Goal: Transaction & Acquisition: Purchase product/service

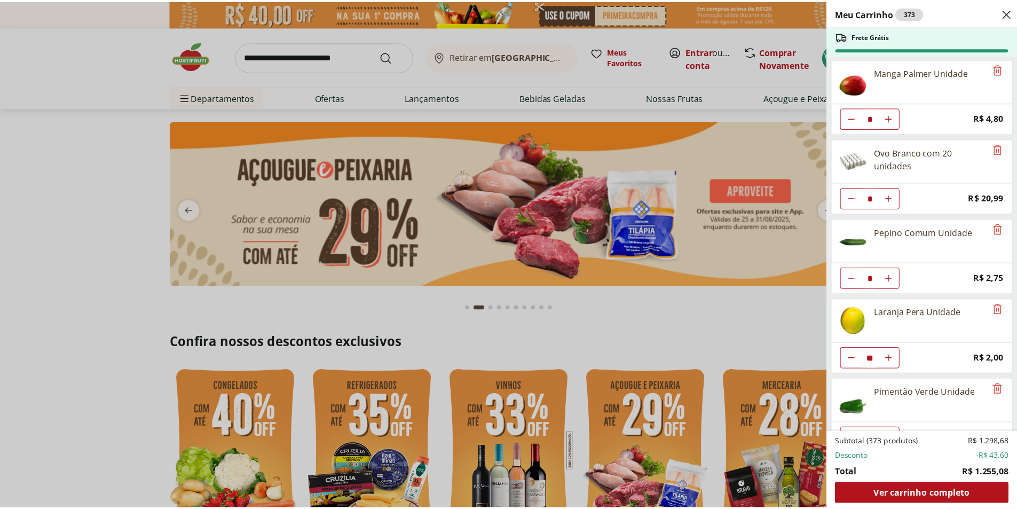
scroll to position [481, 0]
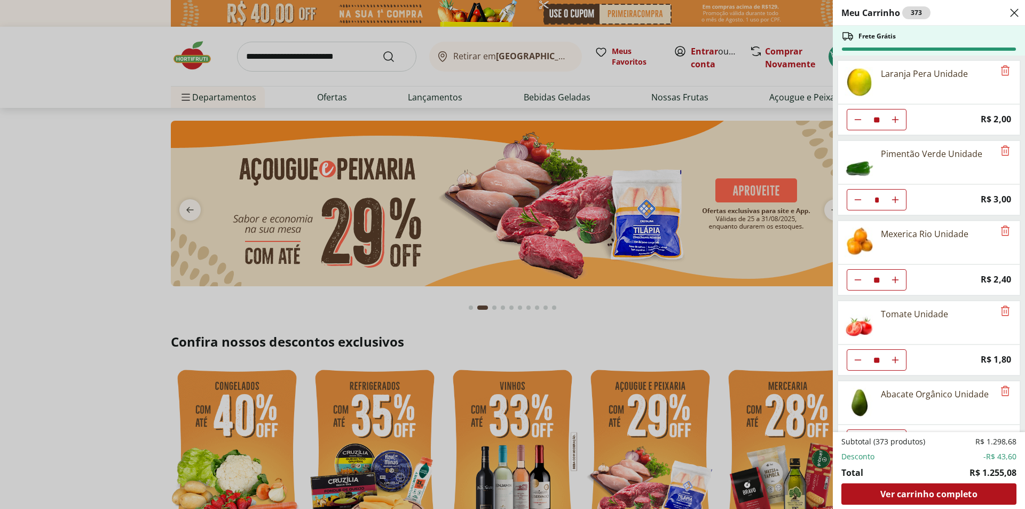
click at [1015, 14] on icon "Close" at bounding box center [1014, 12] width 13 height 13
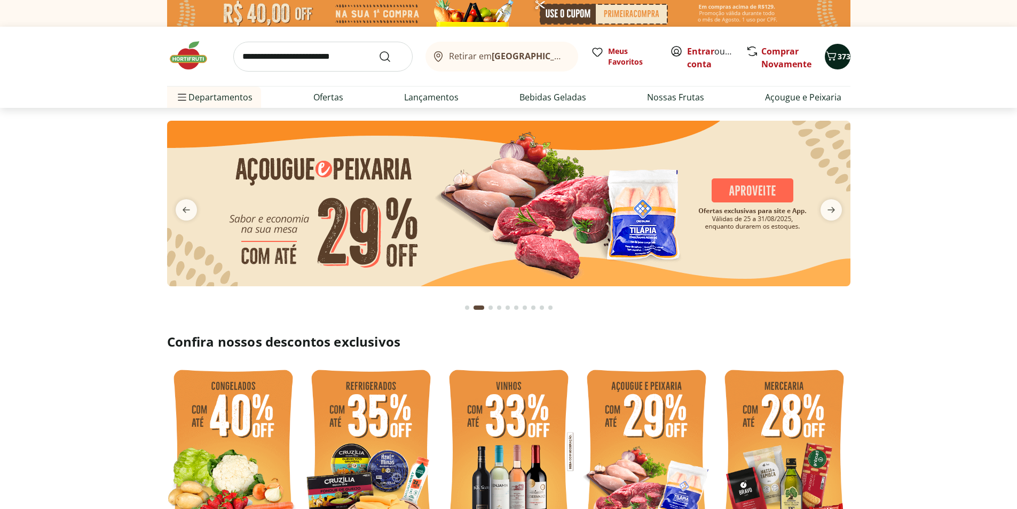
click at [835, 49] on div "373" at bounding box center [838, 56] width 9 height 17
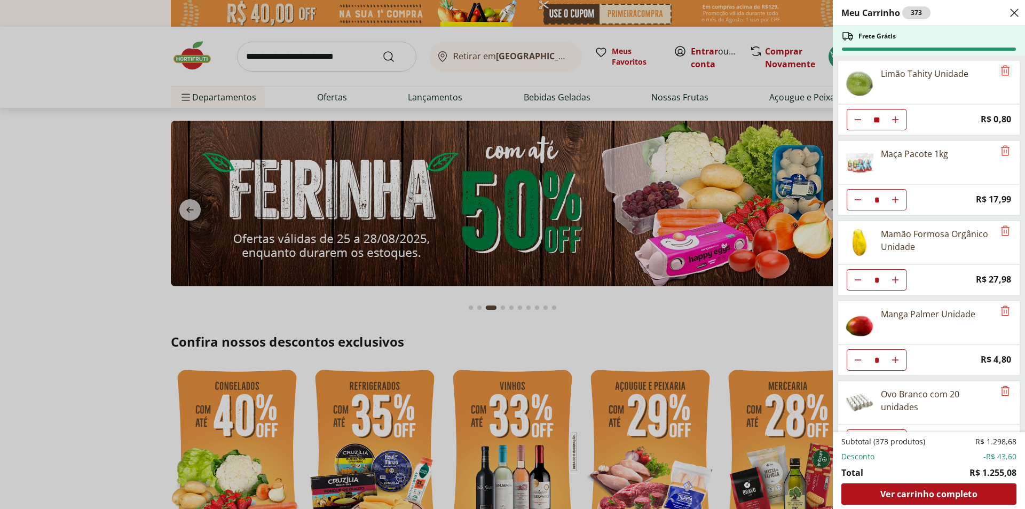
click at [1000, 72] on icon "Remove" at bounding box center [1005, 70] width 13 height 13
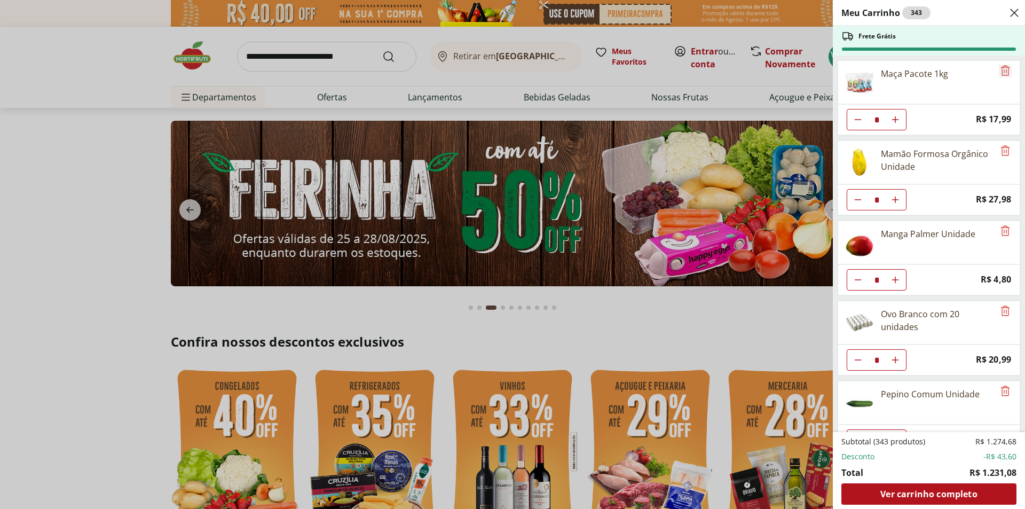
click at [1000, 72] on icon "Remove" at bounding box center [1005, 70] width 13 height 13
click at [1000, 144] on icon "Remove" at bounding box center [1005, 150] width 13 height 13
click at [1000, 72] on icon "Remove" at bounding box center [1005, 70] width 13 height 13
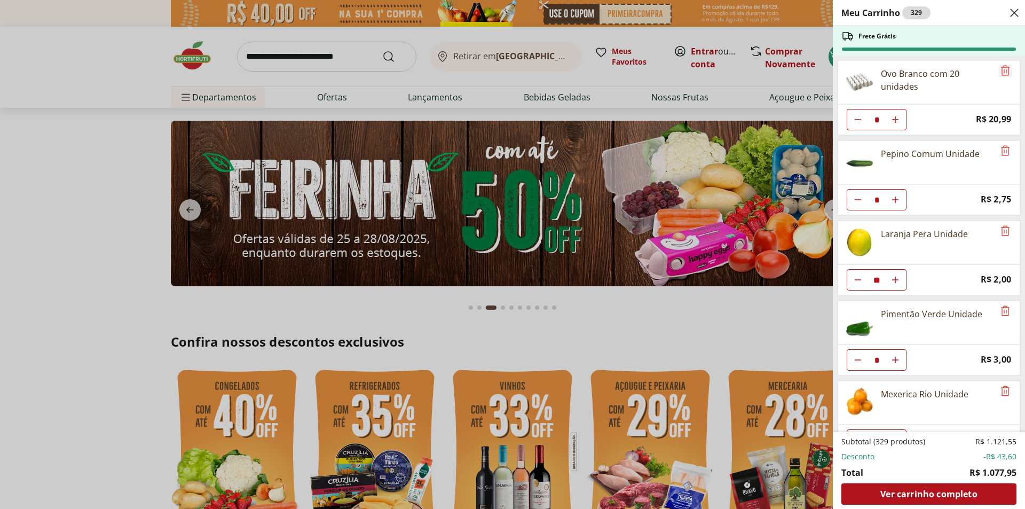
click at [1000, 72] on icon "Remove" at bounding box center [1005, 70] width 13 height 13
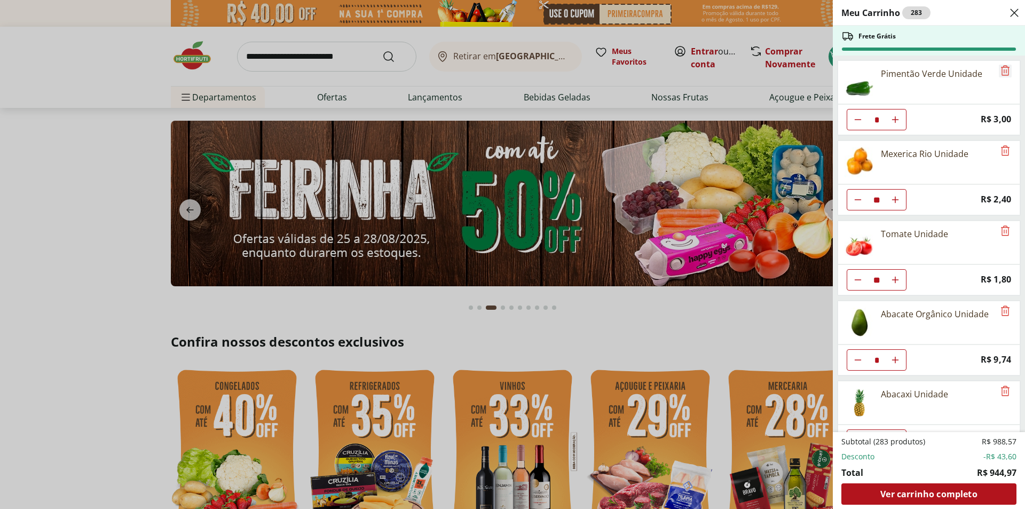
click at [1000, 72] on icon "Remove" at bounding box center [1005, 70] width 13 height 13
click at [1000, 144] on icon "Remove" at bounding box center [1005, 150] width 13 height 13
click at [1000, 72] on icon "Remove" at bounding box center [1005, 70] width 13 height 13
click at [1000, 144] on icon "Remove" at bounding box center [1005, 150] width 13 height 13
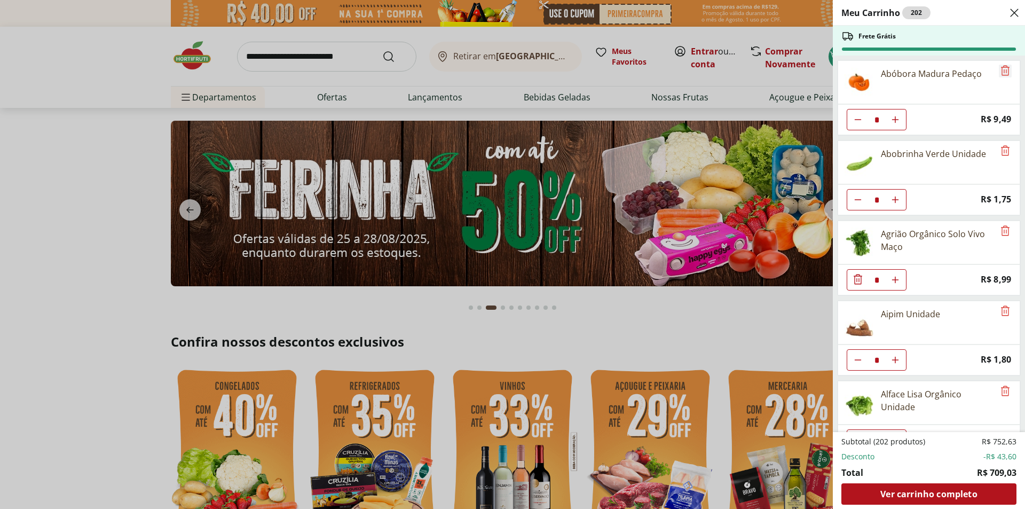
click at [1000, 72] on icon "Remove" at bounding box center [1005, 70] width 13 height 13
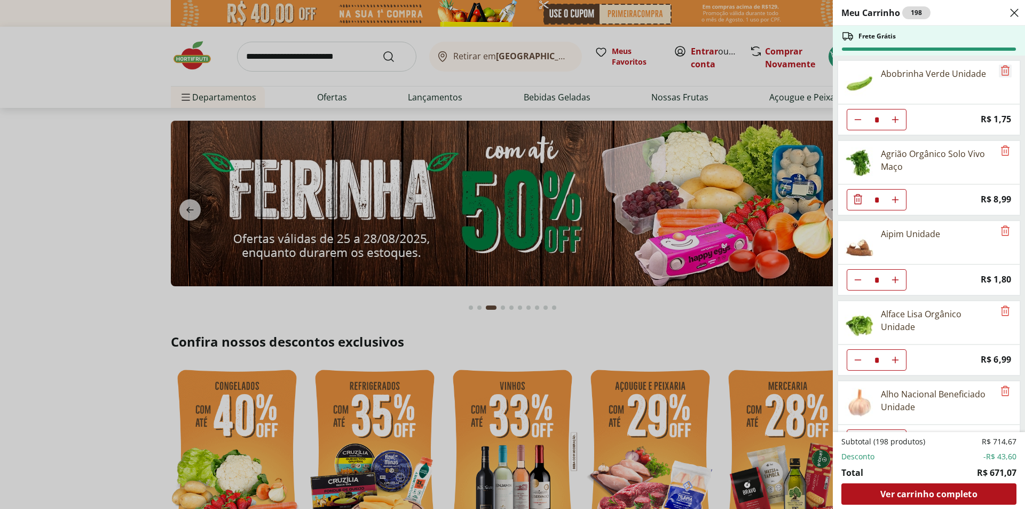
click at [1000, 72] on icon "Remove" at bounding box center [1005, 70] width 13 height 13
click at [1000, 144] on icon "Remove" at bounding box center [1005, 150] width 13 height 13
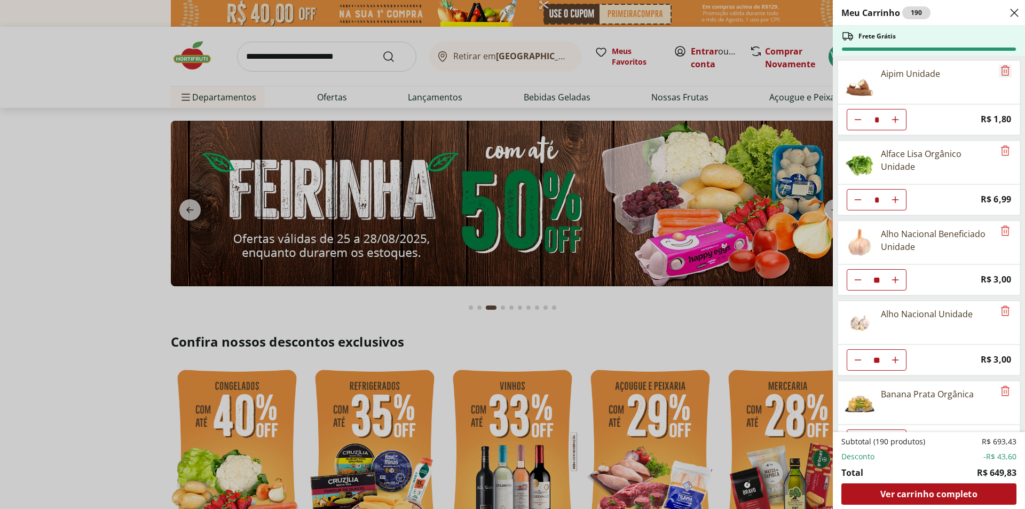
click at [1000, 72] on icon "Remove" at bounding box center [1005, 70] width 13 height 13
click at [1000, 144] on icon "Remove" at bounding box center [1005, 150] width 13 height 13
click at [1000, 72] on icon "Remove" at bounding box center [1005, 70] width 13 height 13
click at [1000, 144] on icon "Remove" at bounding box center [1005, 150] width 13 height 13
click at [1000, 72] on icon "Remove" at bounding box center [1005, 70] width 13 height 13
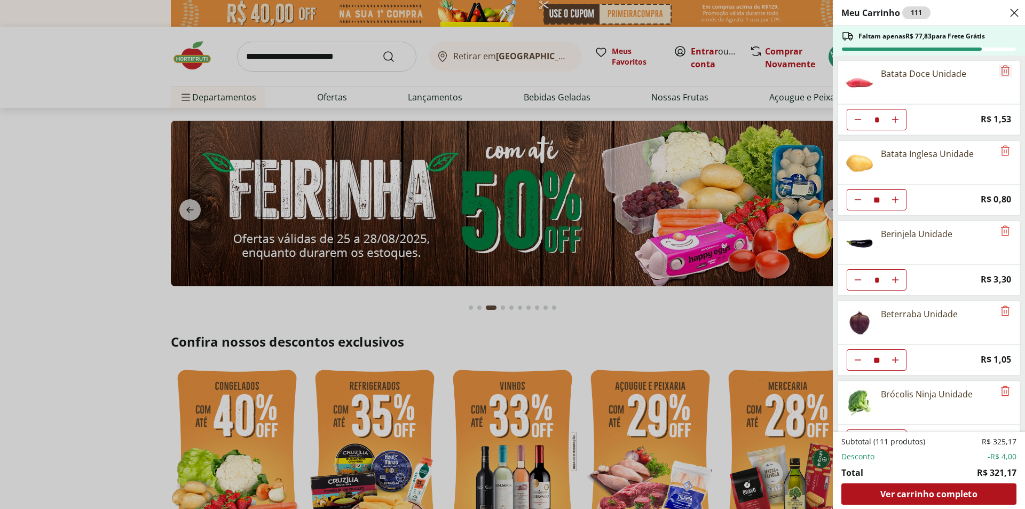
click at [1000, 72] on icon "Remove" at bounding box center [1005, 70] width 13 height 13
click at [1000, 144] on icon "Remove" at bounding box center [1005, 150] width 13 height 13
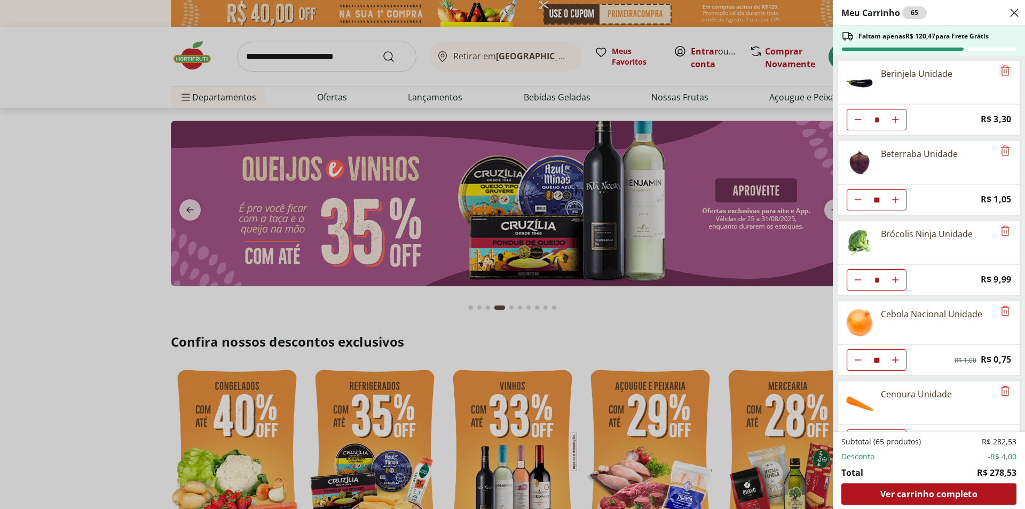
click at [1000, 72] on icon "Remove" at bounding box center [1005, 70] width 13 height 13
click at [1000, 144] on icon "Remove" at bounding box center [1005, 150] width 13 height 13
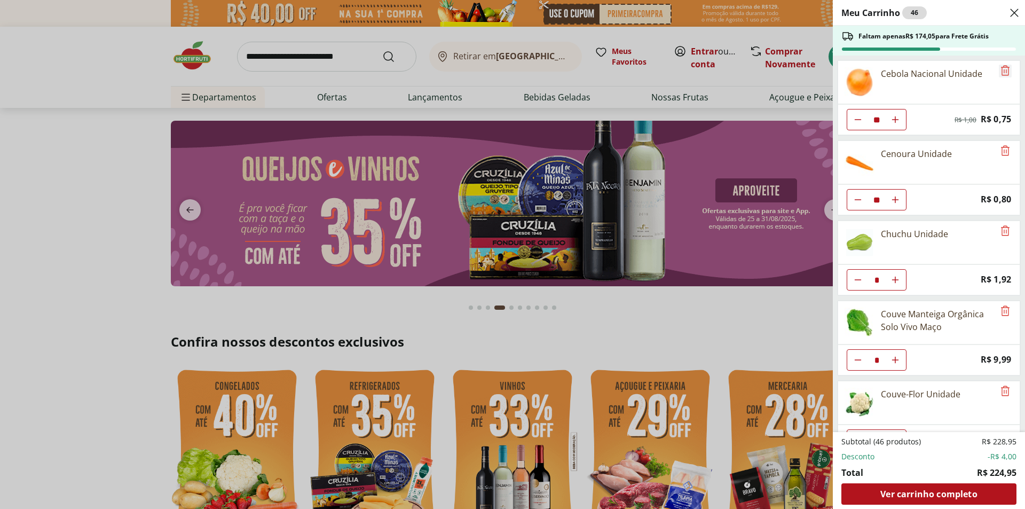
click at [1000, 72] on icon "Remove" at bounding box center [1005, 70] width 13 height 13
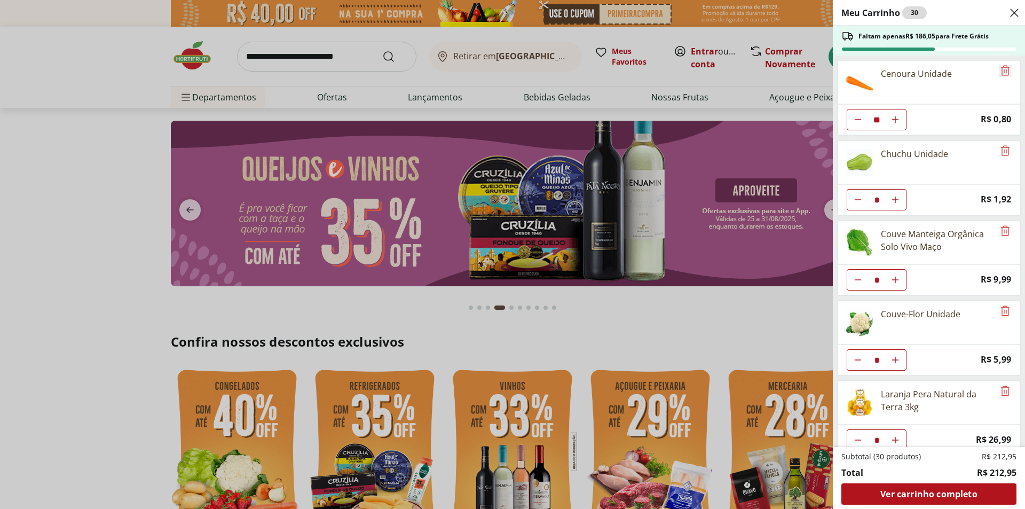
click at [1000, 72] on icon "Remove" at bounding box center [1005, 70] width 13 height 13
click at [1000, 144] on icon "Remove" at bounding box center [1005, 150] width 13 height 13
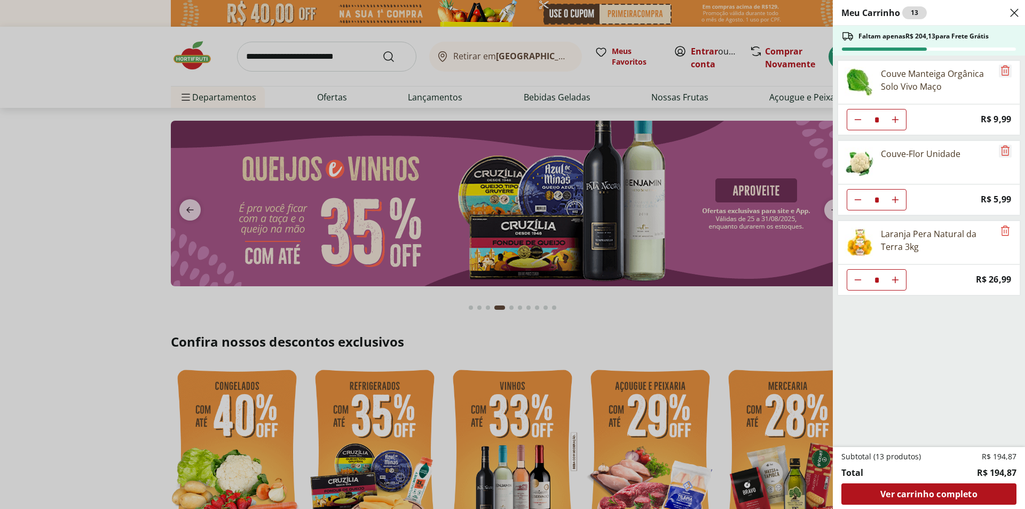
click at [1000, 72] on icon "Remove" at bounding box center [1005, 70] width 13 height 13
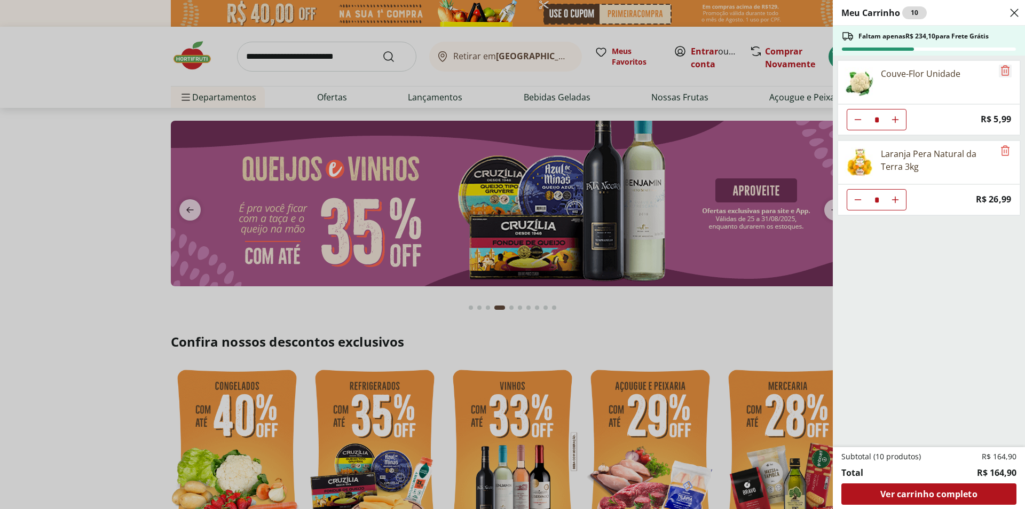
click at [1001, 72] on icon "Remove" at bounding box center [1005, 70] width 9 height 10
click at [1001, 145] on icon "Remove" at bounding box center [1005, 150] width 9 height 10
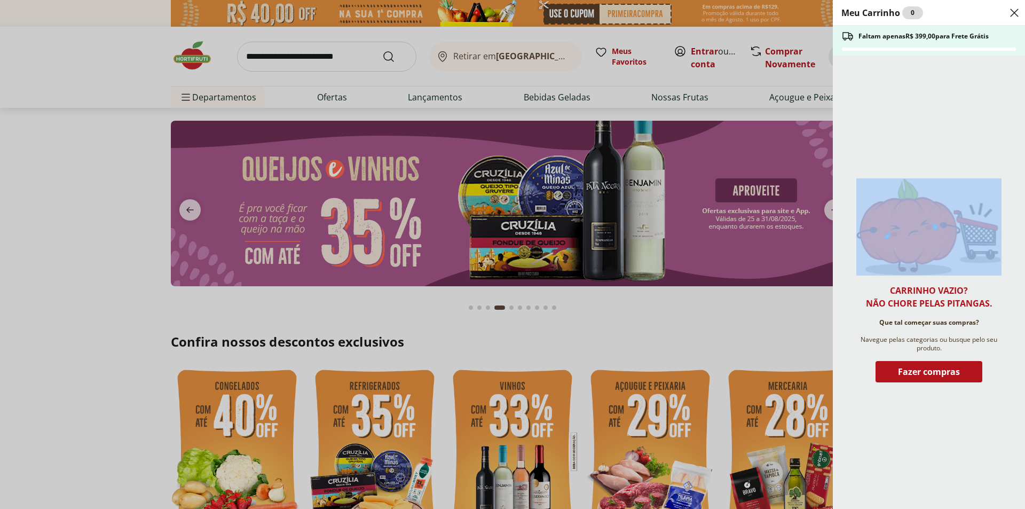
click at [1000, 72] on div "Carrinho vazio? Não chore pelas pitangas. Que tal começar suas compras? Navegue…" at bounding box center [929, 282] width 192 height 453
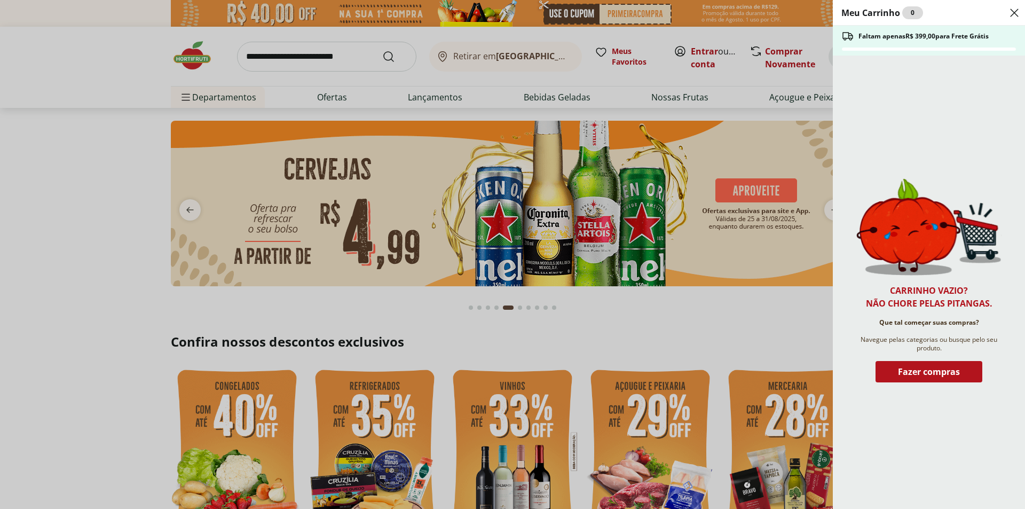
click at [340, 128] on div "Meu Carrinho 0 Faltam apenas R$ 399,00 para Frete Grátis Carrinho vazio? Não ch…" at bounding box center [512, 254] width 1025 height 509
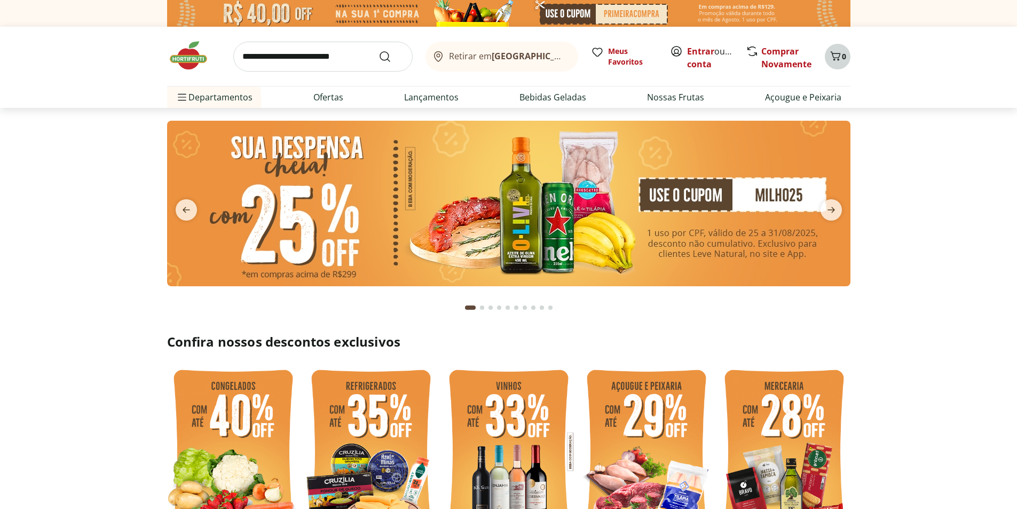
click at [844, 60] on span "0" at bounding box center [844, 56] width 4 height 10
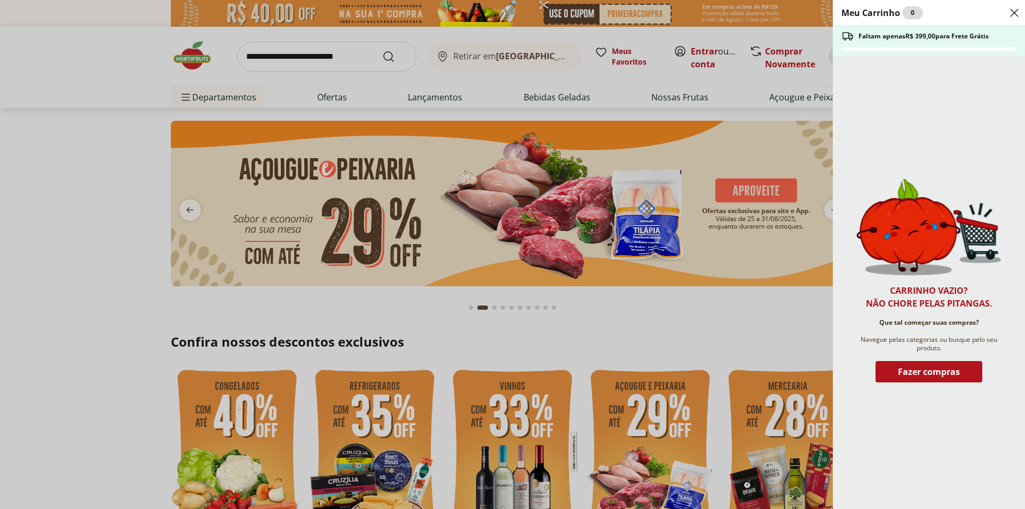
click at [299, 47] on div "Meu Carrinho 0 Faltam apenas R$ 399,00 para Frete Grátis Carrinho vazio? Não ch…" at bounding box center [512, 254] width 1025 height 509
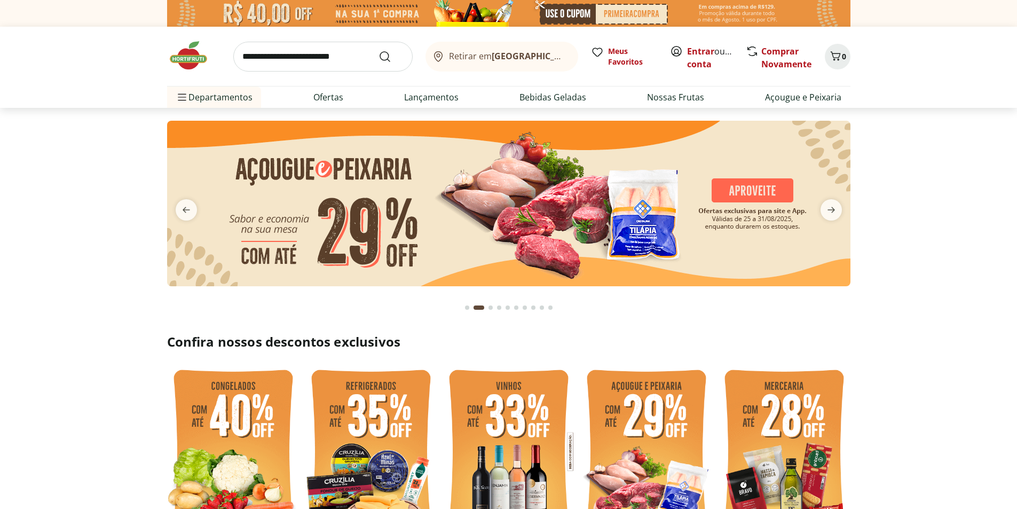
click at [303, 51] on input "search" at bounding box center [322, 57] width 179 height 30
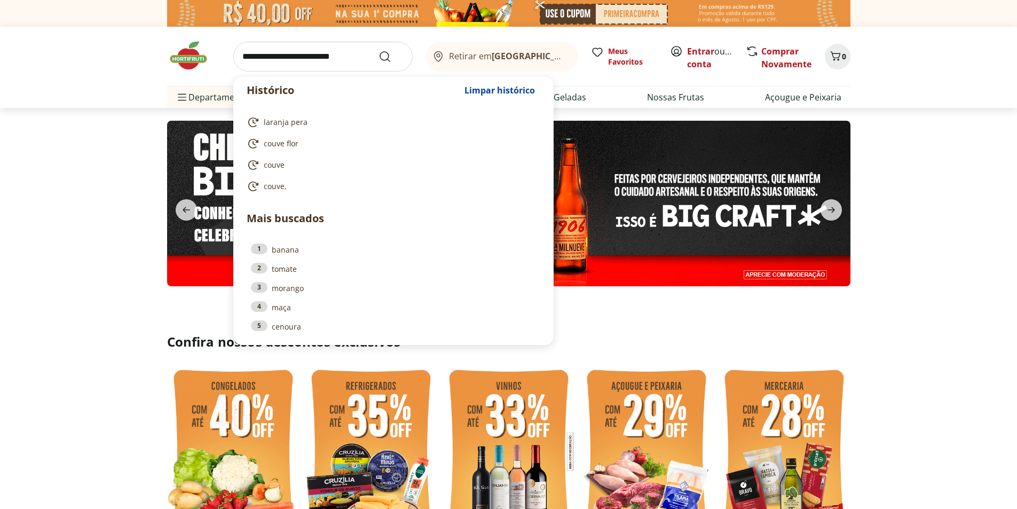
click at [301, 56] on input "search" at bounding box center [322, 57] width 179 height 30
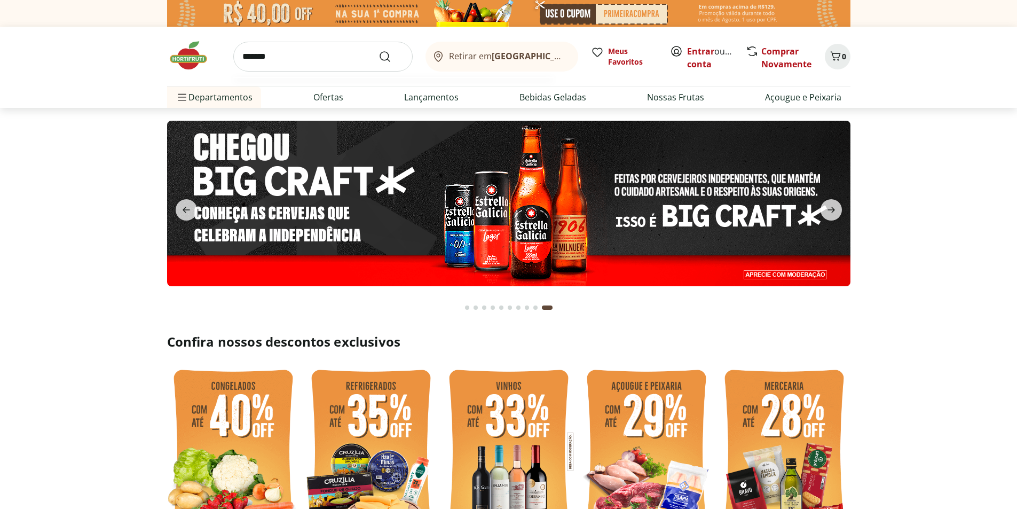
type input "*******"
click at [379, 50] on button "Submit Search" at bounding box center [392, 56] width 26 height 13
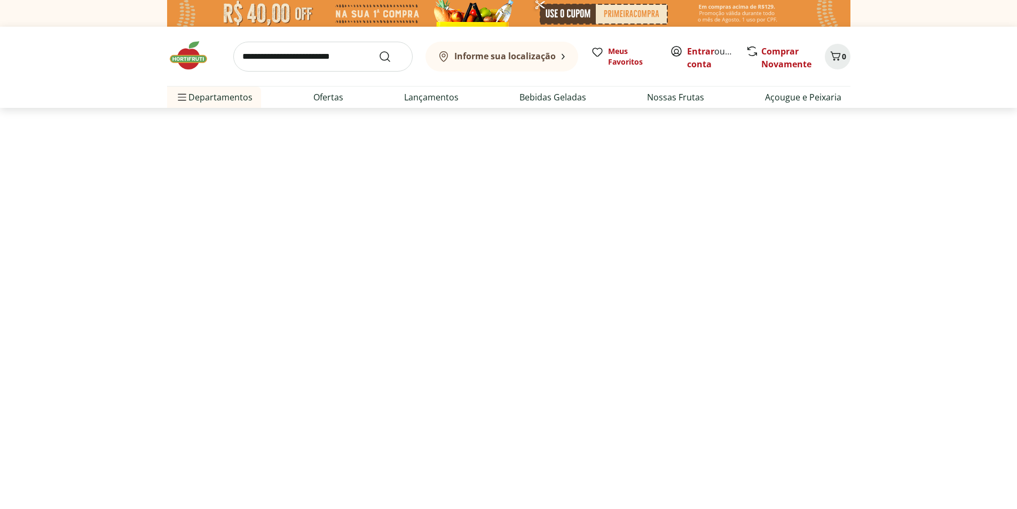
select select "**********"
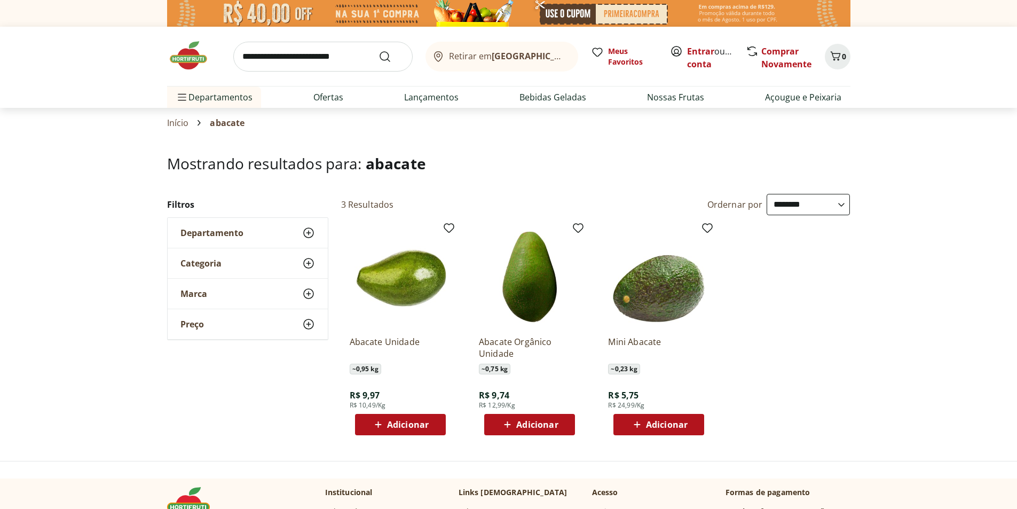
click at [423, 434] on button "Adicionar" at bounding box center [400, 424] width 91 height 21
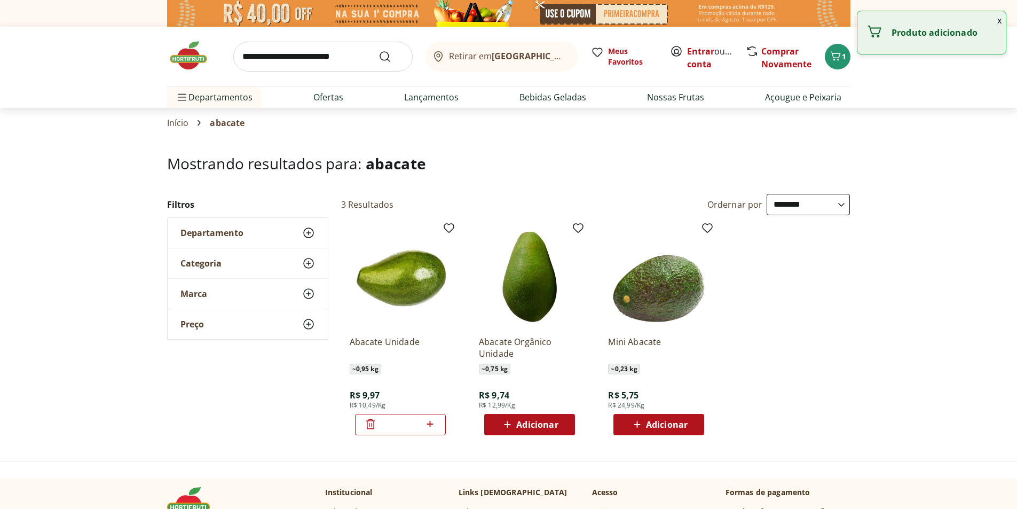
click at [429, 428] on icon at bounding box center [429, 424] width 13 height 13
type input "*"
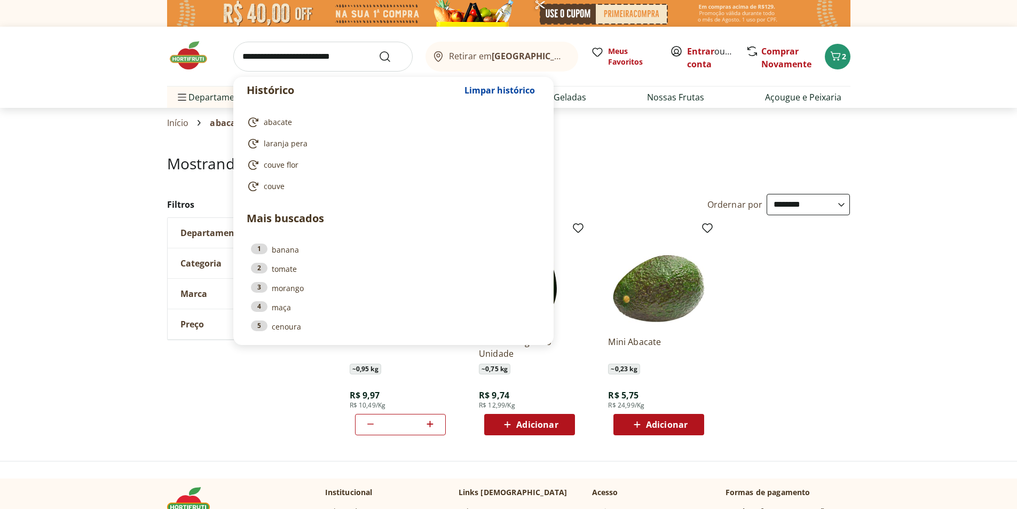
click at [339, 50] on input "search" at bounding box center [322, 57] width 179 height 30
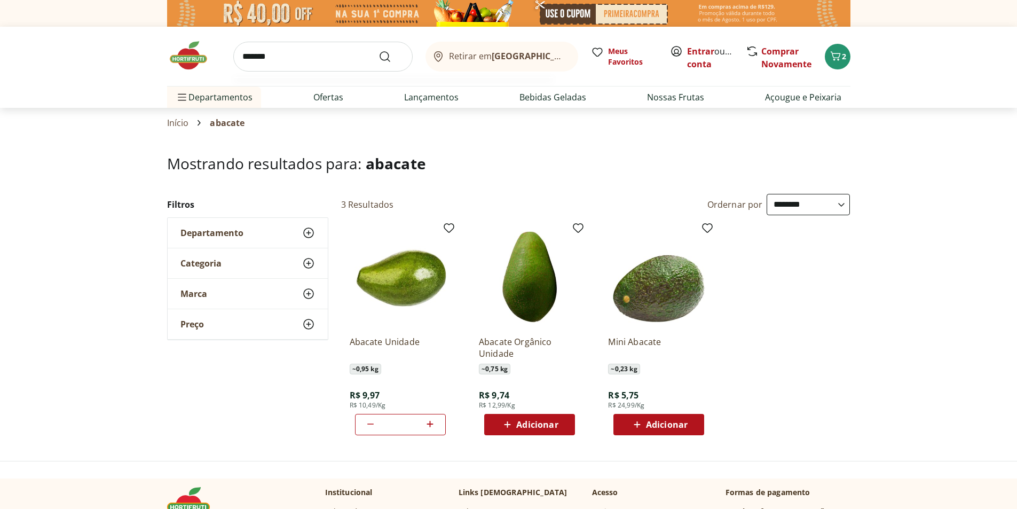
type input "*******"
click at [379, 50] on button "Submit Search" at bounding box center [392, 56] width 26 height 13
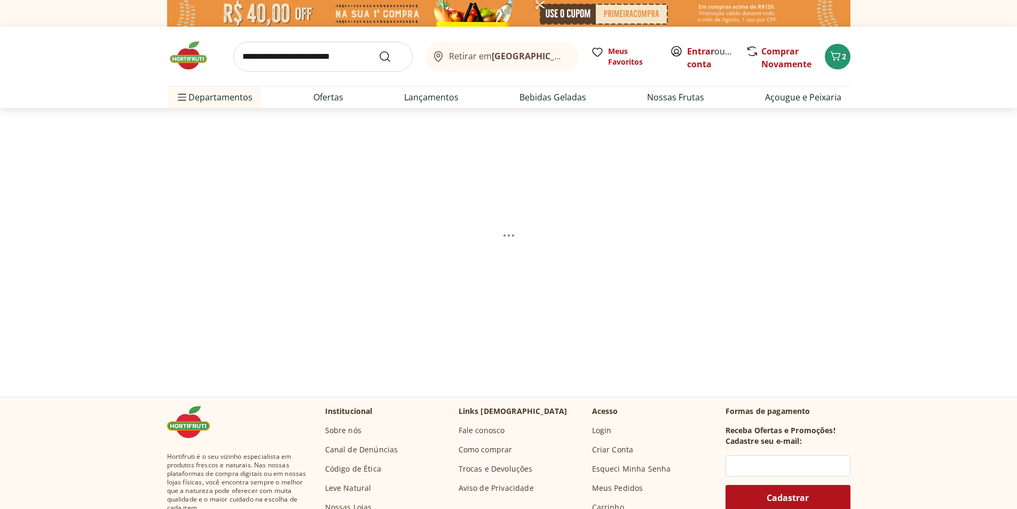
select select "**********"
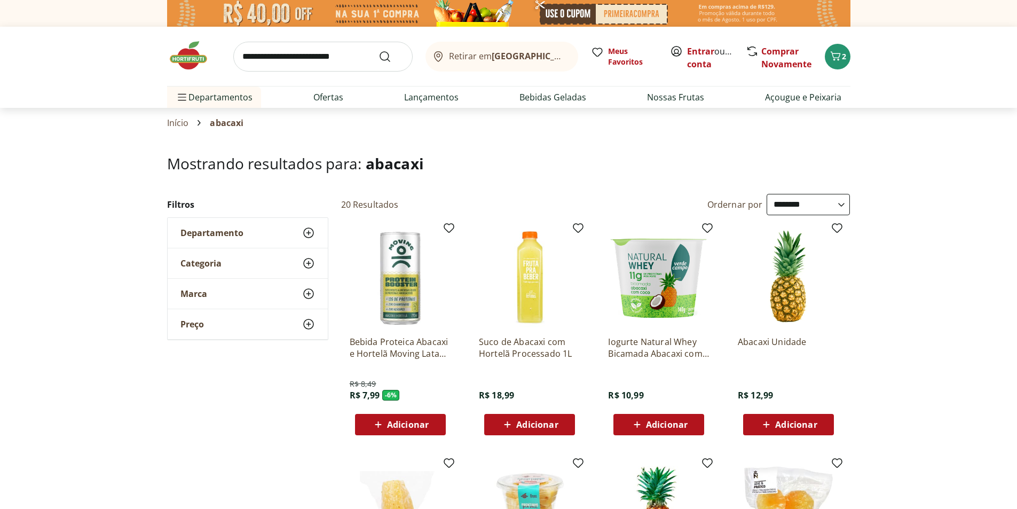
click at [767, 434] on div "Adicionar" at bounding box center [789, 424] width 74 height 19
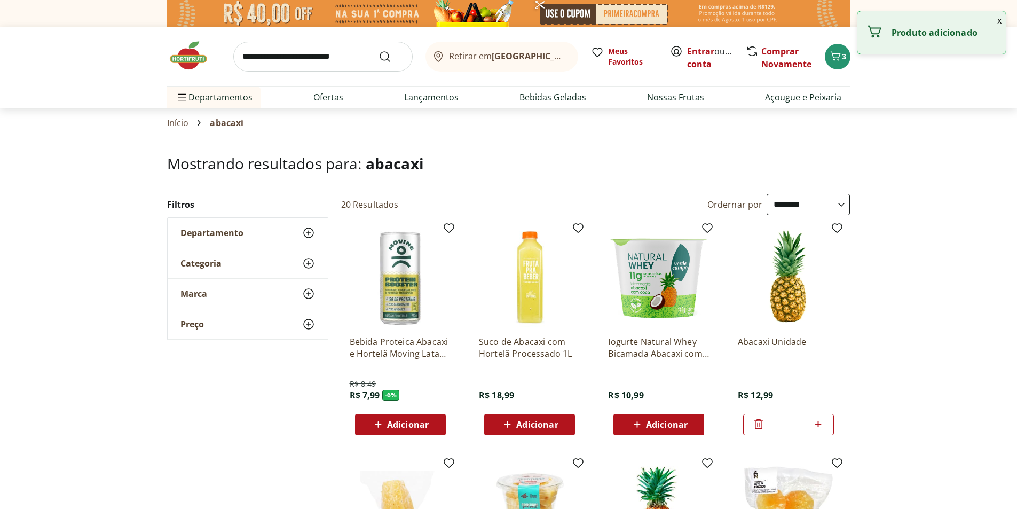
click at [821, 425] on icon at bounding box center [818, 424] width 13 height 13
type input "*"
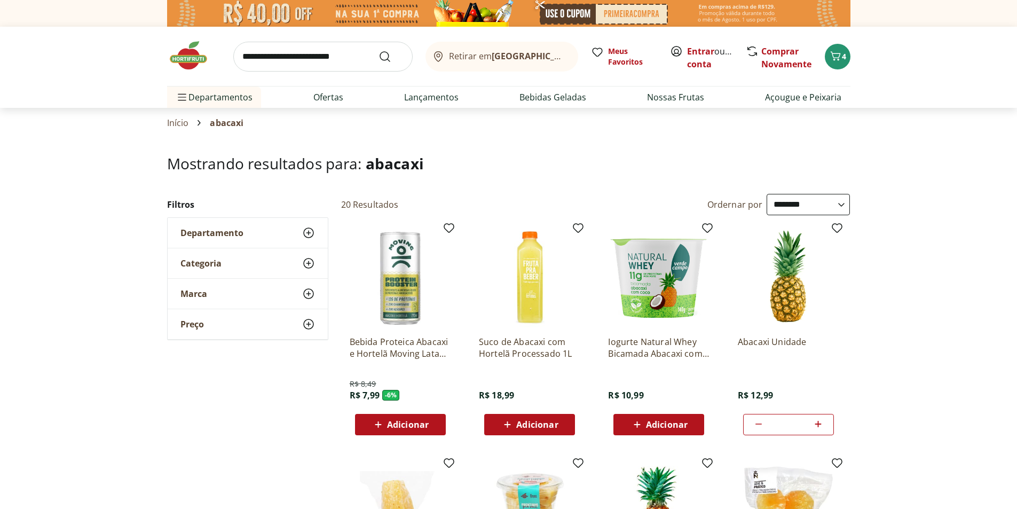
drag, startPoint x: 288, startPoint y: 57, endPoint x: 292, endPoint y: 40, distance: 17.6
click at [288, 49] on input "search" at bounding box center [322, 57] width 179 height 30
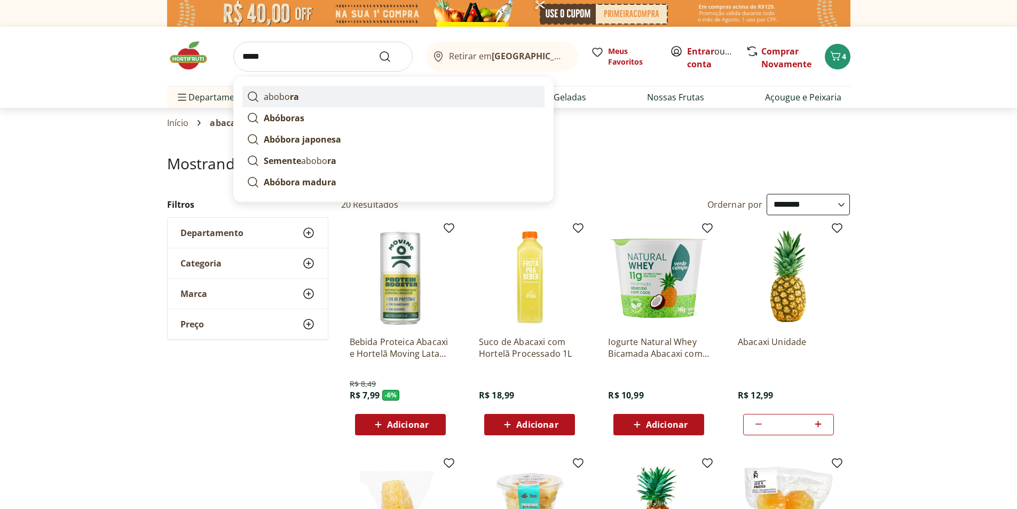
click at [308, 97] on link "abobo ra" at bounding box center [393, 96] width 302 height 21
type input "*******"
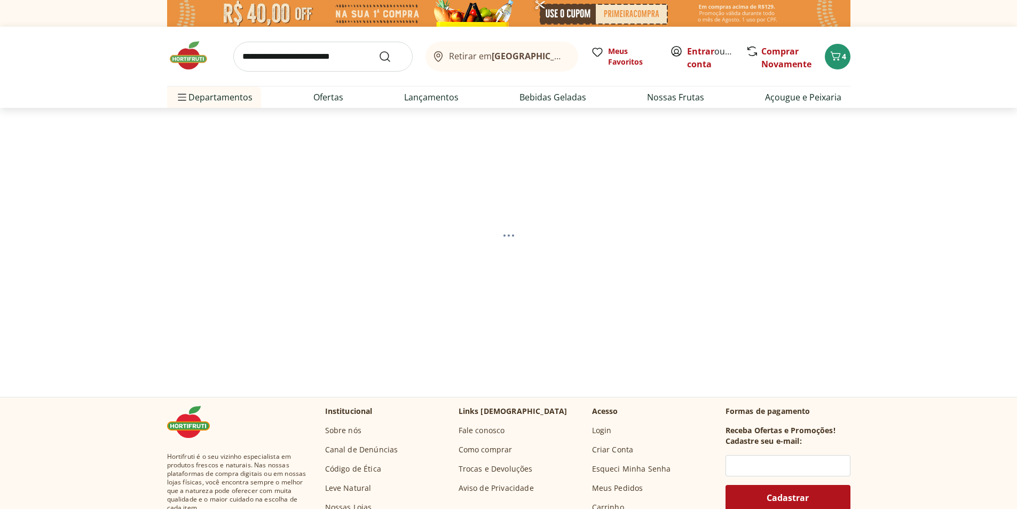
select select "**********"
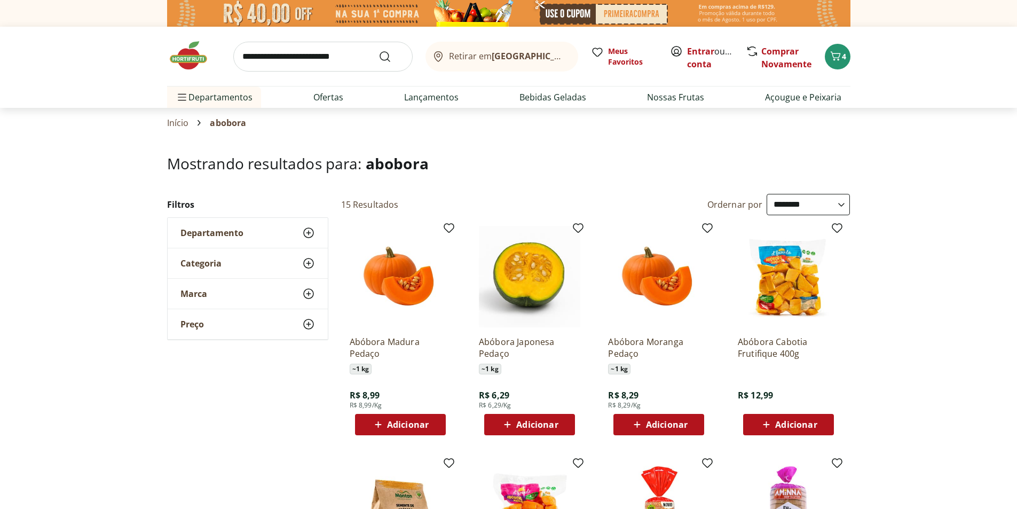
click at [295, 53] on input "search" at bounding box center [322, 57] width 179 height 30
click at [411, 422] on span "Adicionar" at bounding box center [408, 424] width 42 height 9
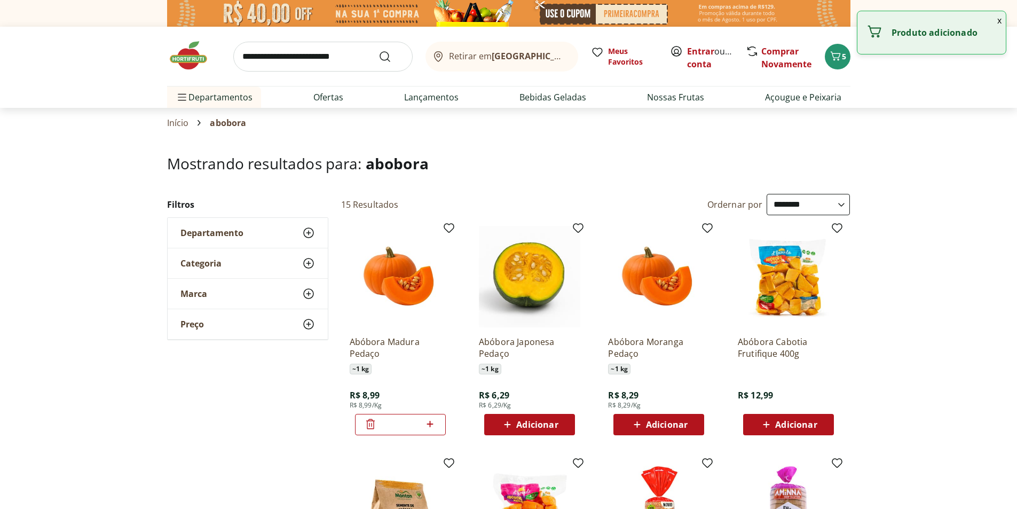
click at [435, 425] on icon at bounding box center [429, 424] width 13 height 13
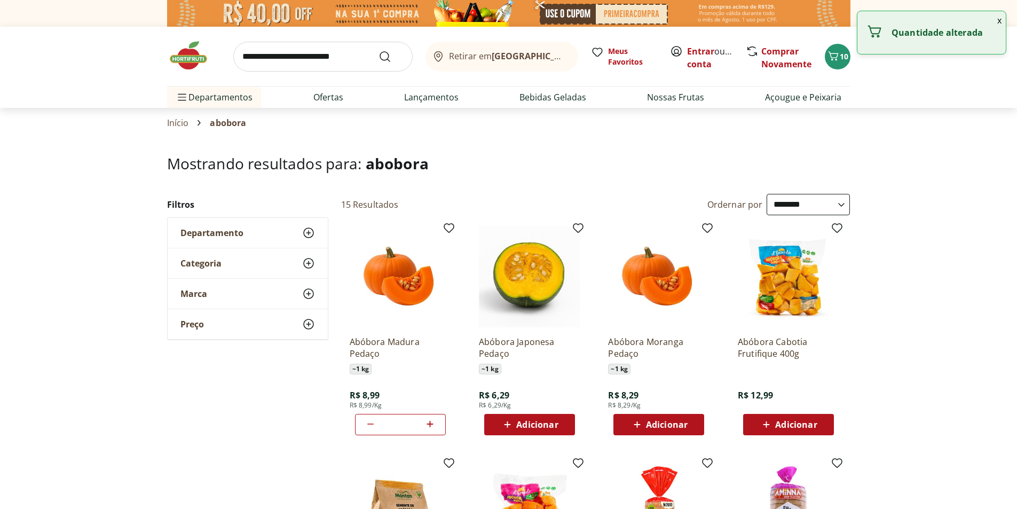
click at [372, 422] on icon at bounding box center [370, 424] width 13 height 13
type input "*"
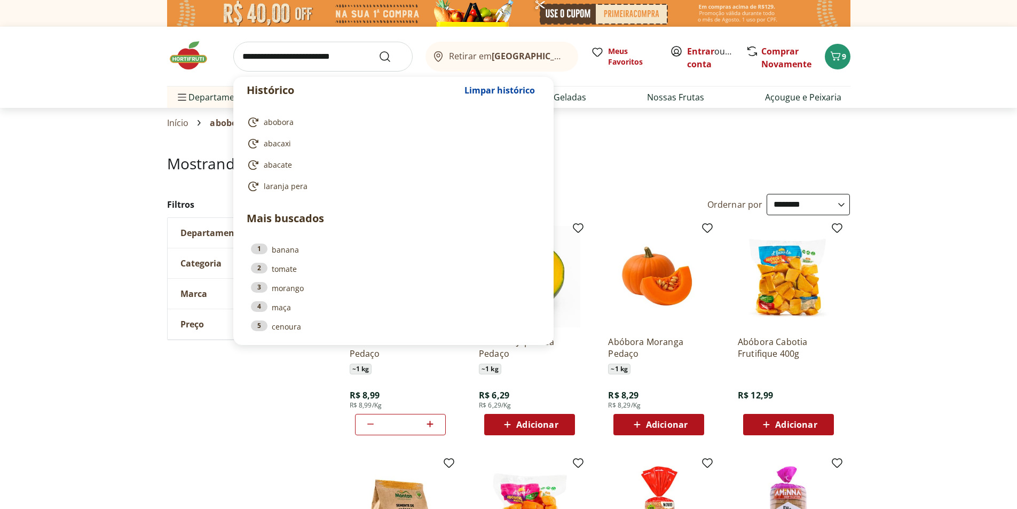
click at [332, 59] on input "search" at bounding box center [322, 57] width 179 height 30
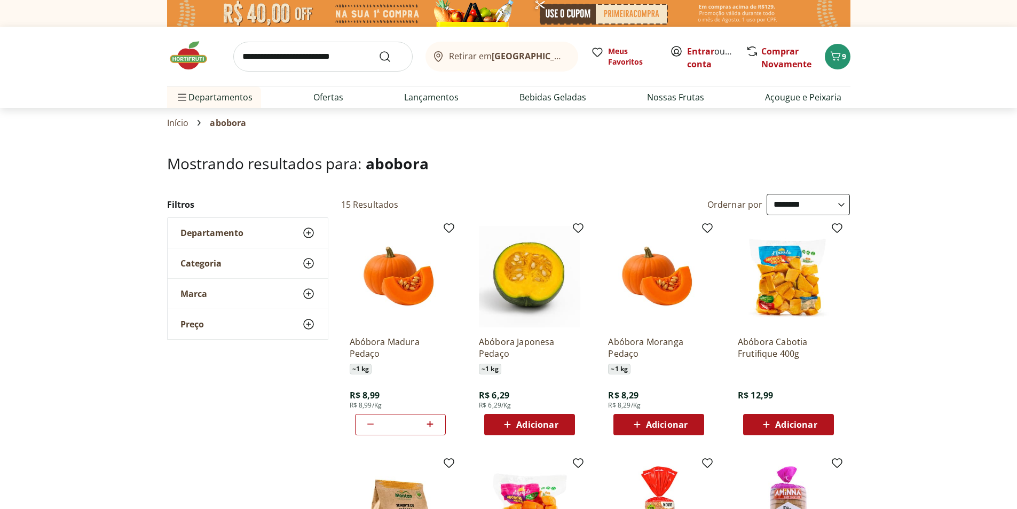
click at [317, 59] on input "search" at bounding box center [322, 57] width 179 height 30
type input "*********"
click at [379, 50] on button "Submit Search" at bounding box center [392, 56] width 26 height 13
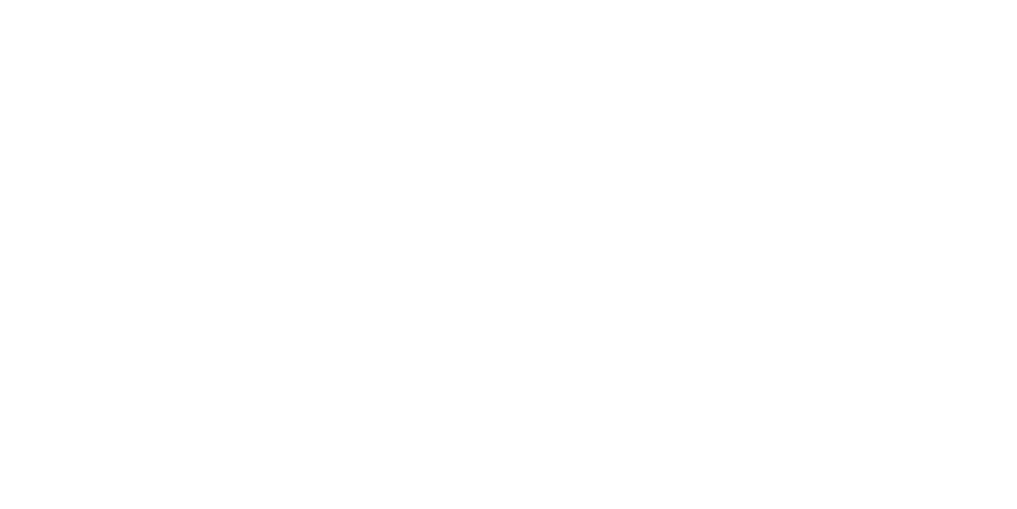
select select "**********"
